Goal: Task Accomplishment & Management: Manage account settings

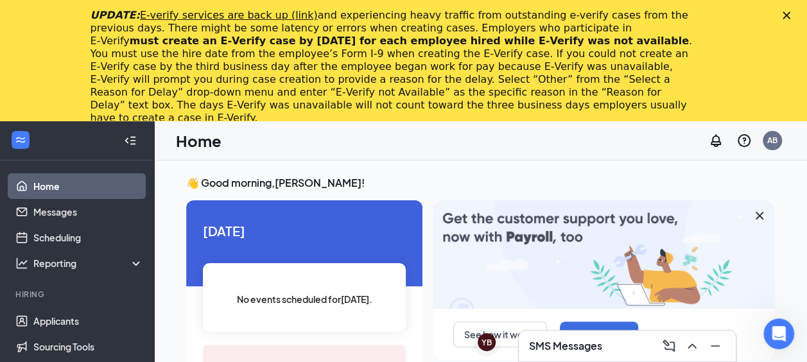
click at [790, 14] on polygon "Close" at bounding box center [786, 16] width 8 height 8
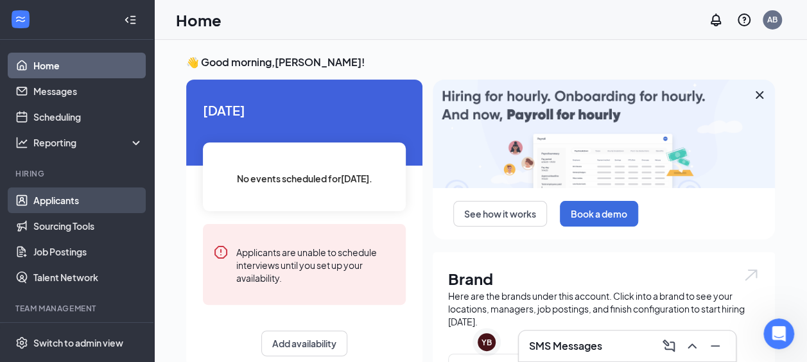
click at [101, 198] on link "Applicants" at bounding box center [88, 200] width 110 height 26
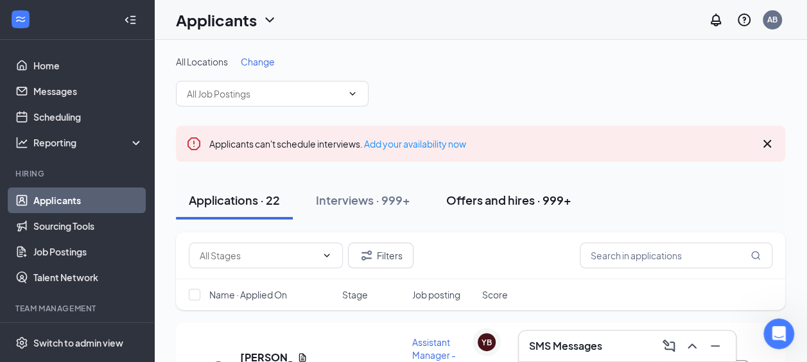
click at [557, 196] on div "Offers and hires · 999+" at bounding box center [508, 200] width 125 height 16
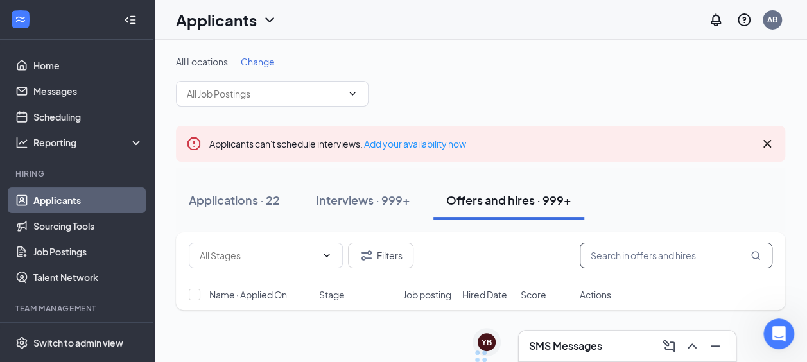
click at [636, 244] on input "text" at bounding box center [675, 256] width 192 height 26
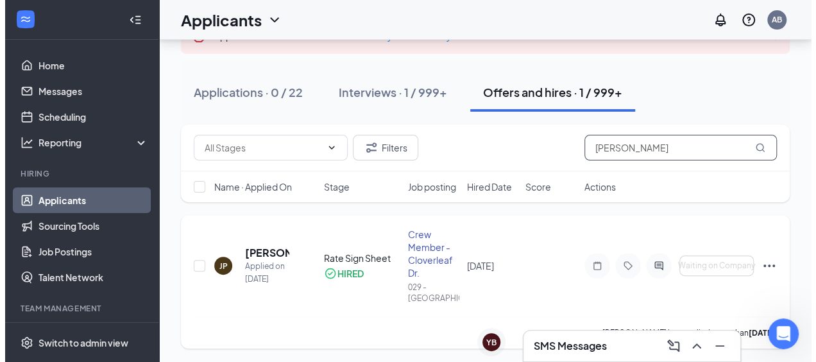
scroll to position [109, 0]
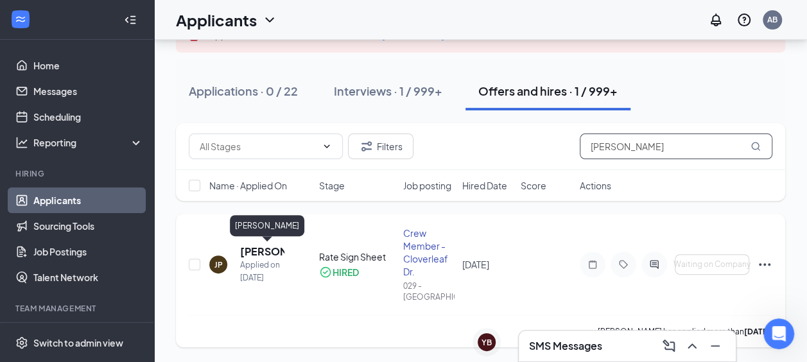
type input "[PERSON_NAME]"
click at [260, 248] on h5 "[PERSON_NAME]" at bounding box center [262, 251] width 44 height 14
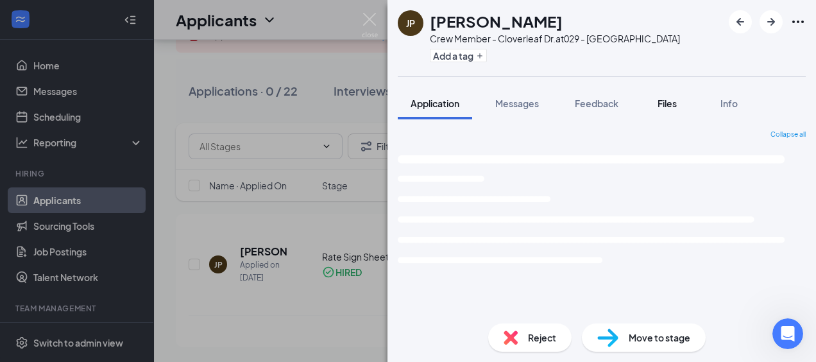
click at [667, 105] on span "Files" at bounding box center [667, 104] width 19 height 12
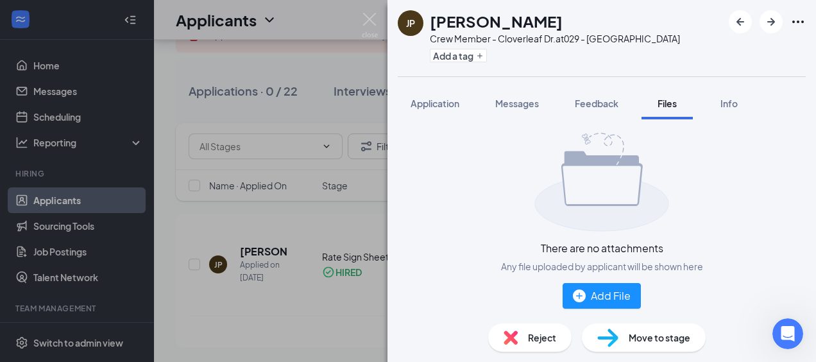
scroll to position [33, 0]
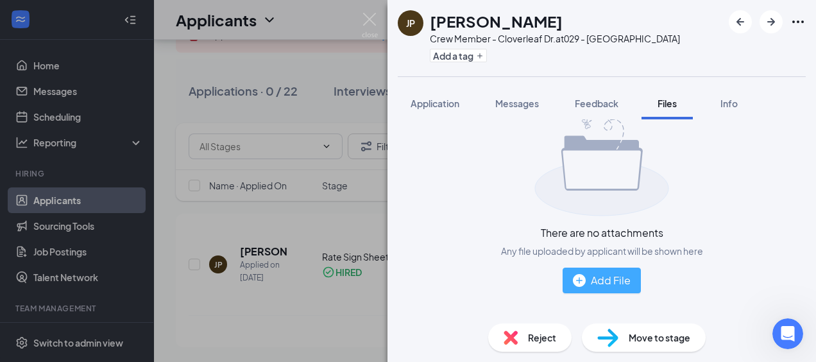
click at [601, 276] on div "Add File" at bounding box center [602, 280] width 58 height 16
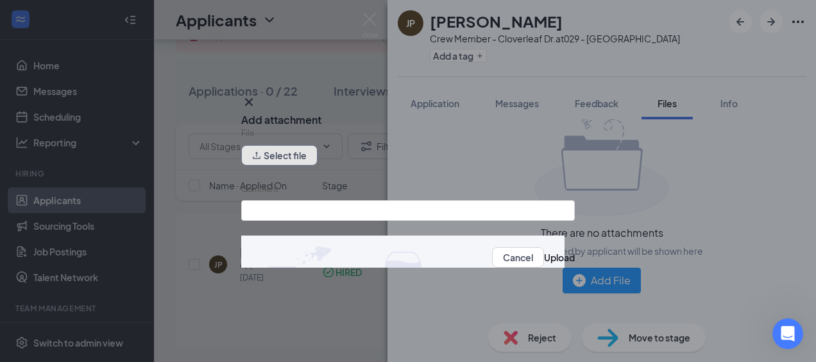
click at [303, 154] on button "Select file" at bounding box center [279, 155] width 76 height 21
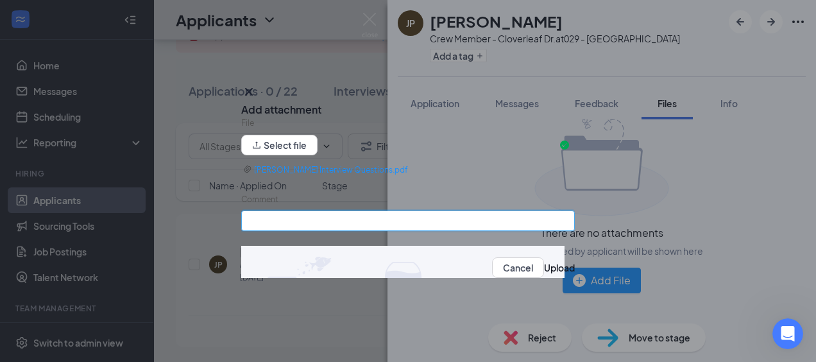
click at [431, 224] on input "Comment" at bounding box center [408, 220] width 334 height 21
type input "Interview Questions"
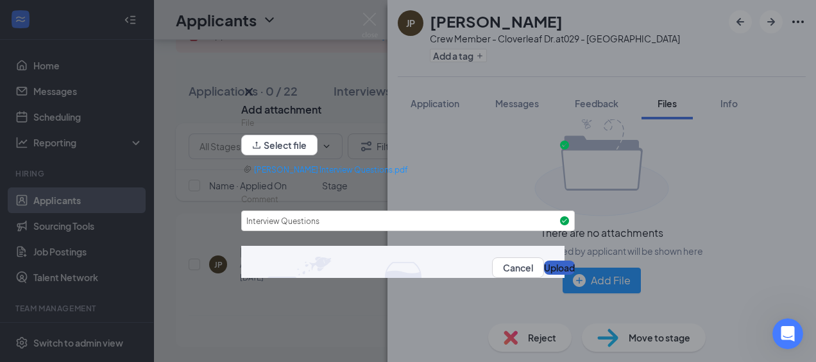
click at [544, 270] on button "Upload" at bounding box center [559, 268] width 31 height 14
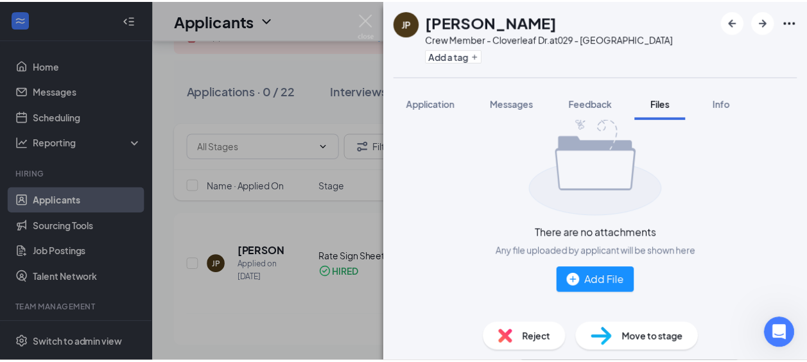
scroll to position [0, 0]
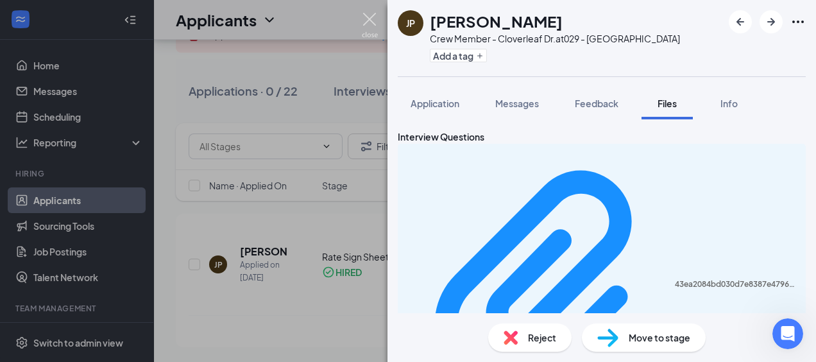
click at [373, 17] on img at bounding box center [370, 25] width 16 height 25
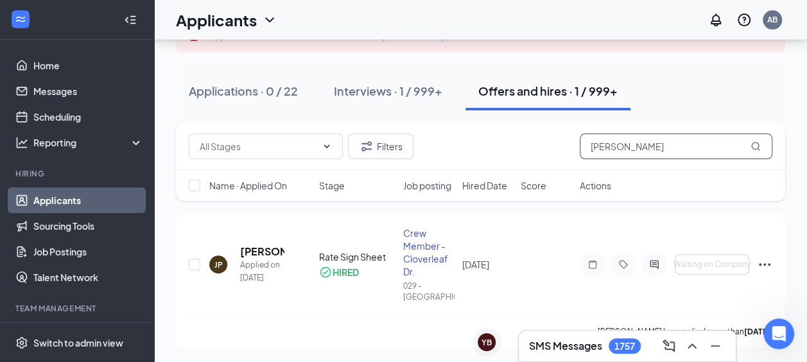
click at [601, 150] on input "[PERSON_NAME]" at bounding box center [675, 146] width 192 height 26
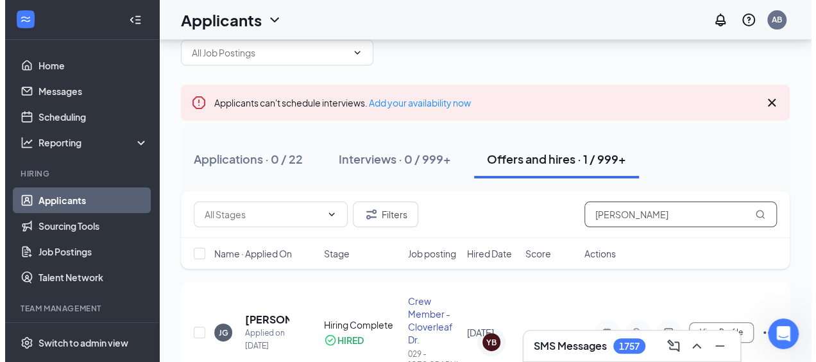
scroll to position [109, 0]
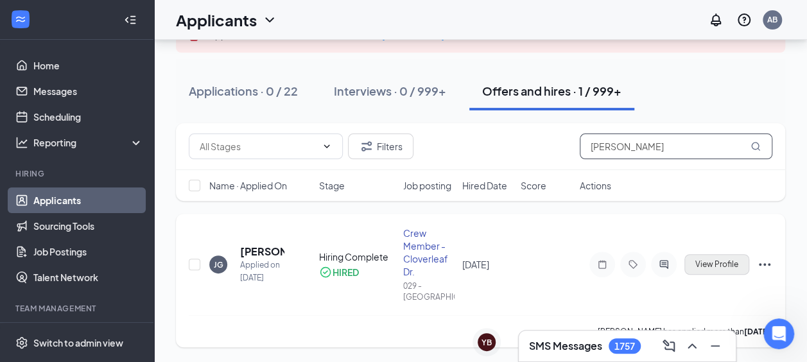
type input "[PERSON_NAME]"
click at [724, 263] on span "View Profile" at bounding box center [716, 264] width 43 height 9
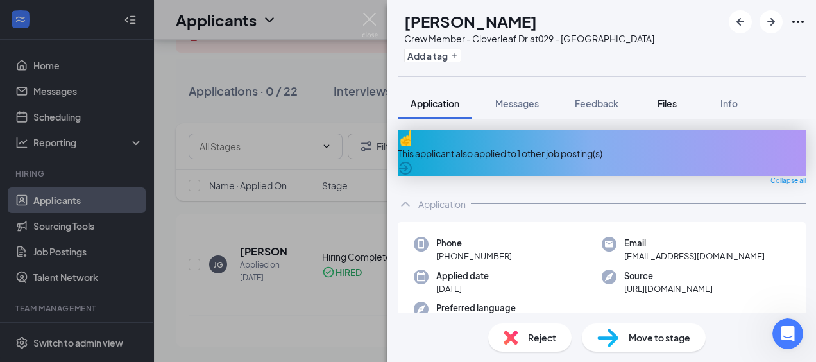
click at [662, 101] on span "Files" at bounding box center [667, 104] width 19 height 12
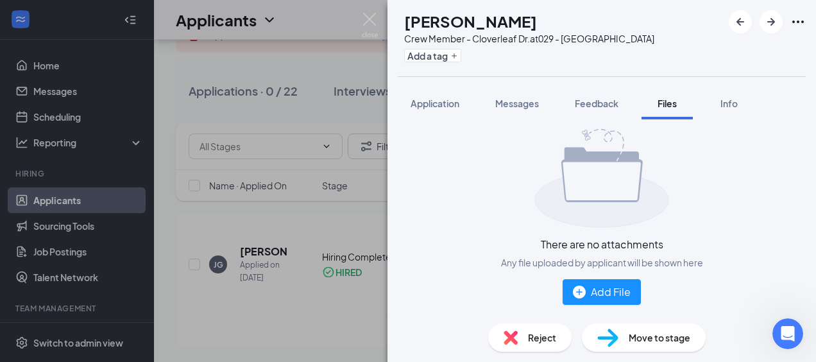
scroll to position [33, 0]
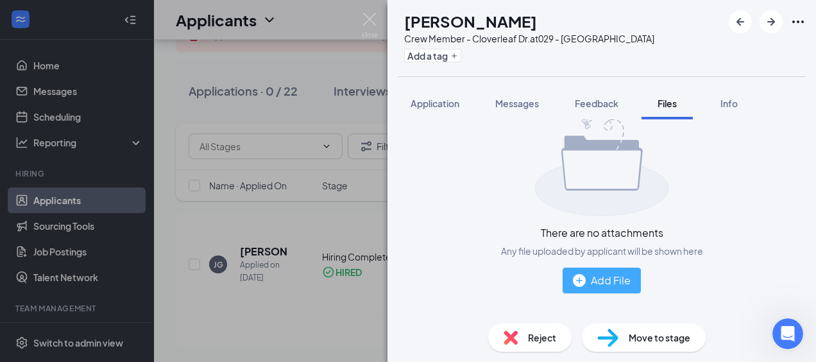
click at [606, 276] on div "Add File" at bounding box center [602, 280] width 58 height 16
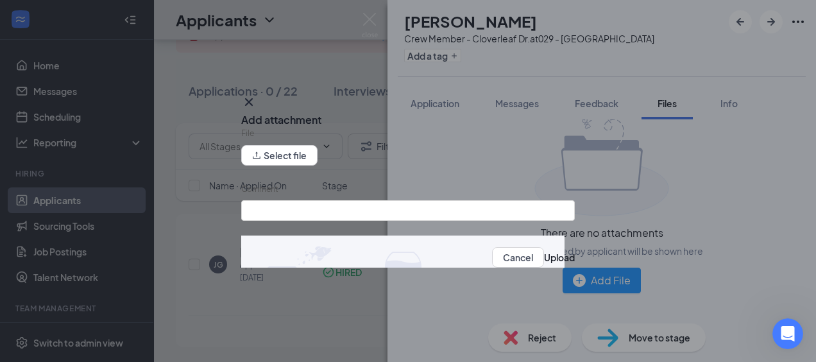
click at [257, 99] on icon "Cross" at bounding box center [248, 101] width 15 height 15
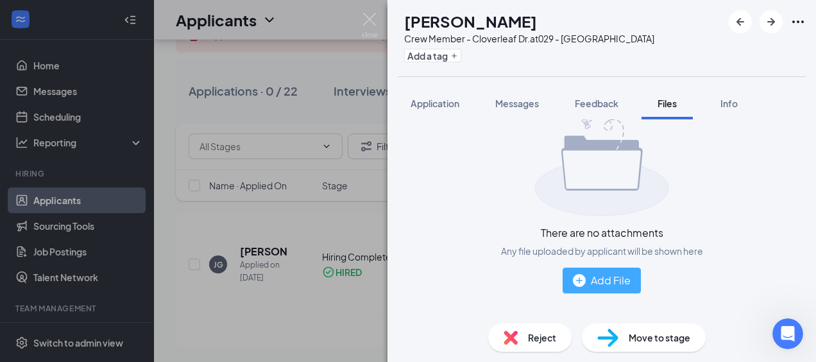
click at [606, 278] on div "Add File" at bounding box center [602, 280] width 58 height 16
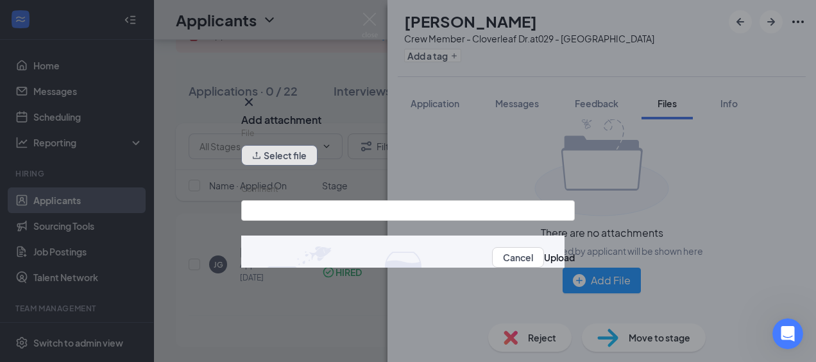
click at [302, 160] on button "Select file" at bounding box center [279, 155] width 76 height 21
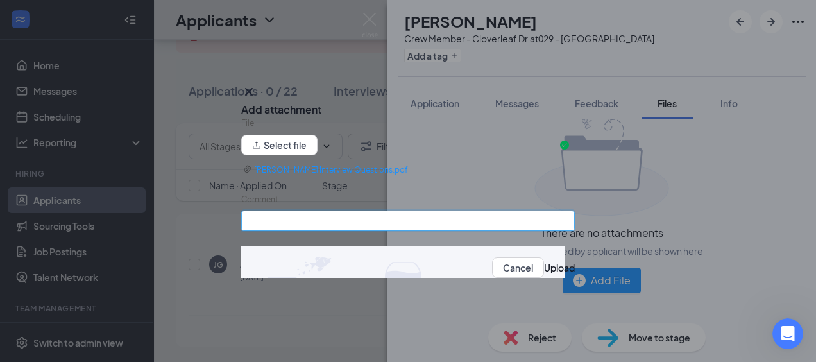
click at [357, 219] on input "Comment" at bounding box center [408, 220] width 334 height 21
type input "Interview Questions"
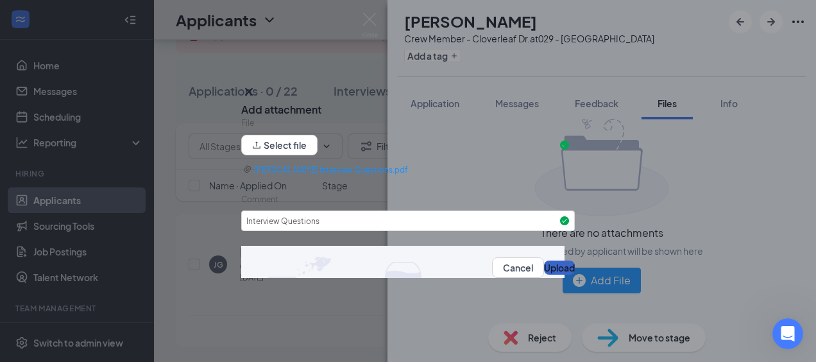
click at [544, 268] on button "Upload" at bounding box center [559, 268] width 31 height 14
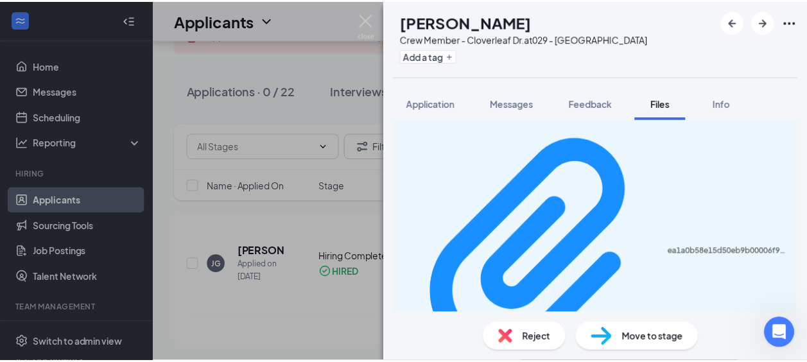
scroll to position [0, 0]
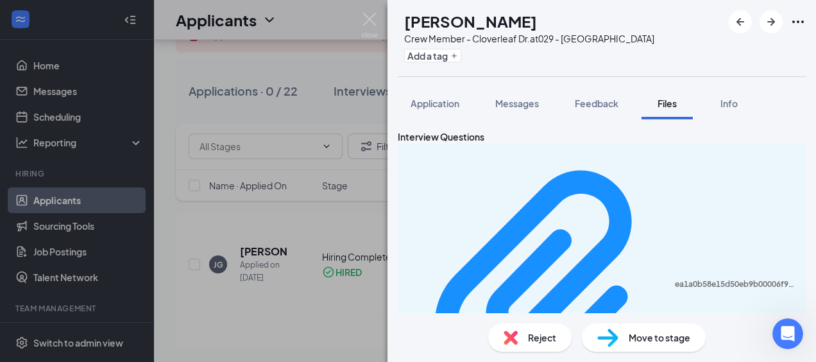
click at [377, 51] on div "[PERSON_NAME] Crew Member - Cloverleaf Dr. at 029 - [GEOGRAPHIC_DATA] Add a tag…" at bounding box center [408, 181] width 816 height 362
